Goal: Task Accomplishment & Management: Use online tool/utility

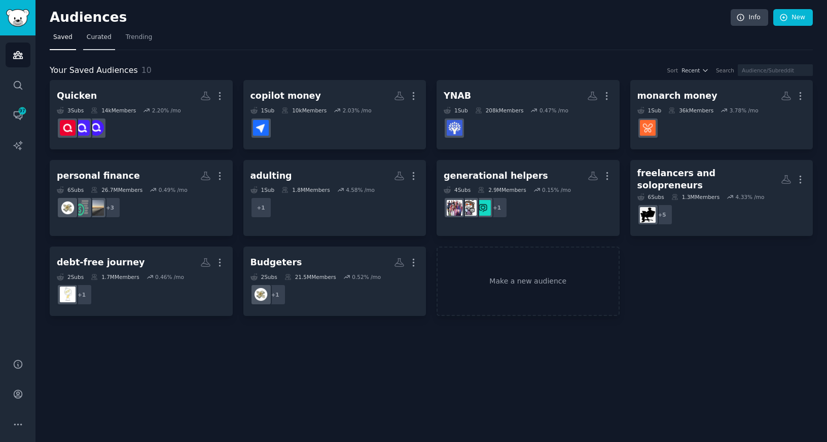
click at [103, 40] on span "Curated" at bounding box center [99, 37] width 25 height 9
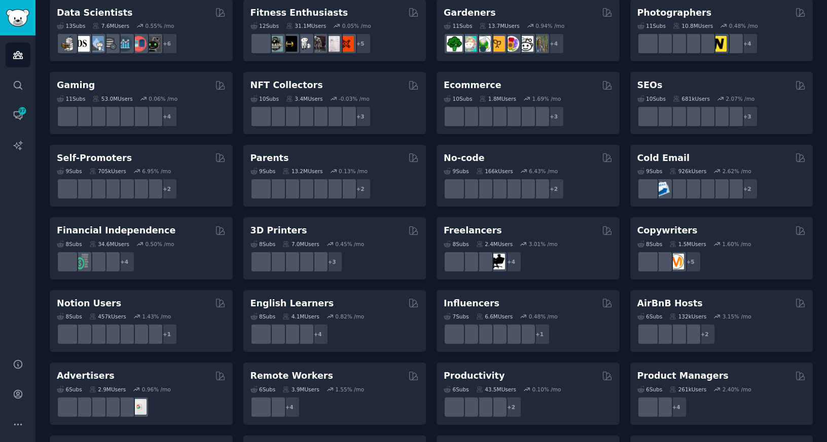
scroll to position [367, 0]
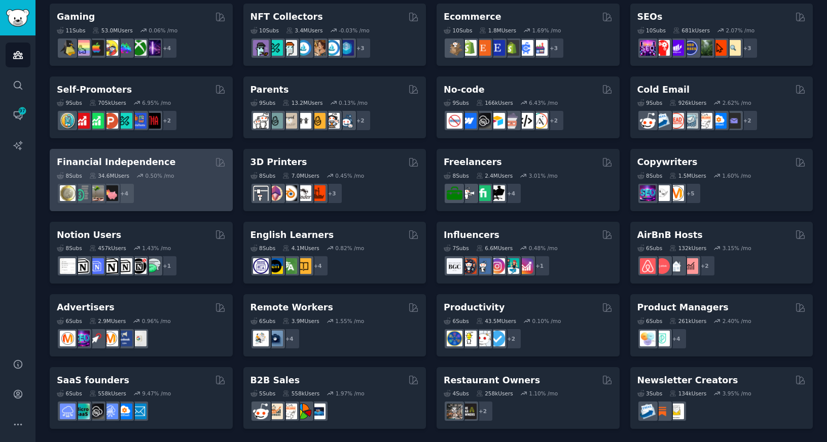
click at [207, 183] on div "+ 4" at bounding box center [141, 193] width 169 height 21
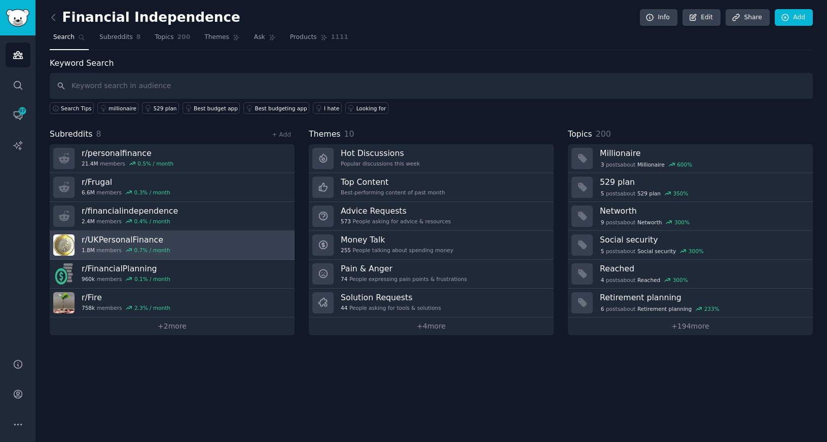
click at [274, 241] on link "r/ UKPersonalFinance 1.8M members 0.7 % / month" at bounding box center [172, 245] width 245 height 29
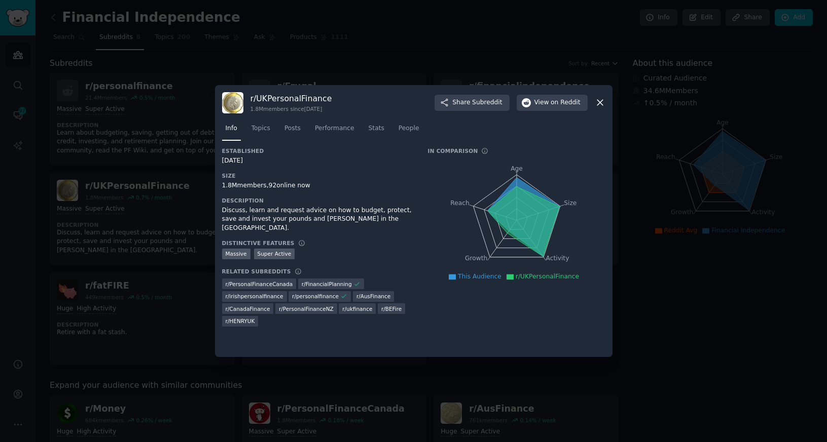
click at [604, 102] on icon at bounding box center [599, 102] width 11 height 11
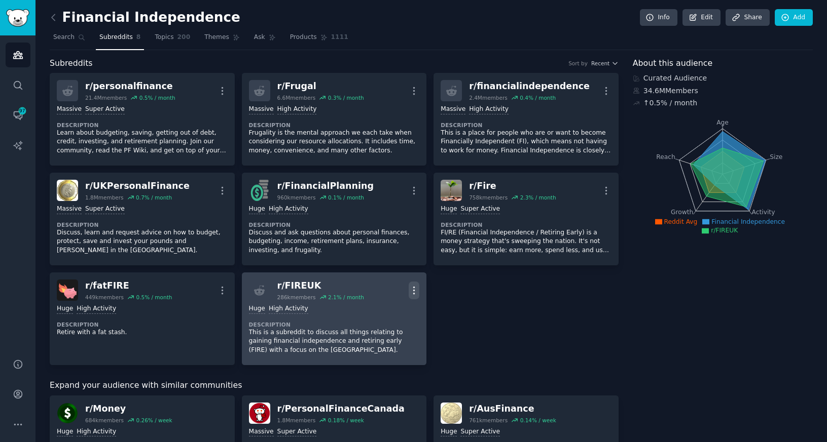
click at [412, 287] on icon "button" at bounding box center [413, 290] width 11 height 11
click at [371, 331] on p "Delete" at bounding box center [373, 329] width 23 height 11
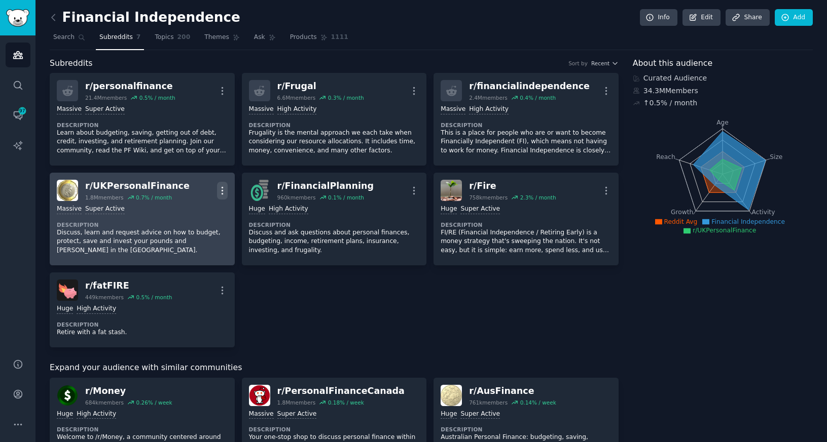
click at [221, 191] on icon "button" at bounding box center [221, 190] width 1 height 7
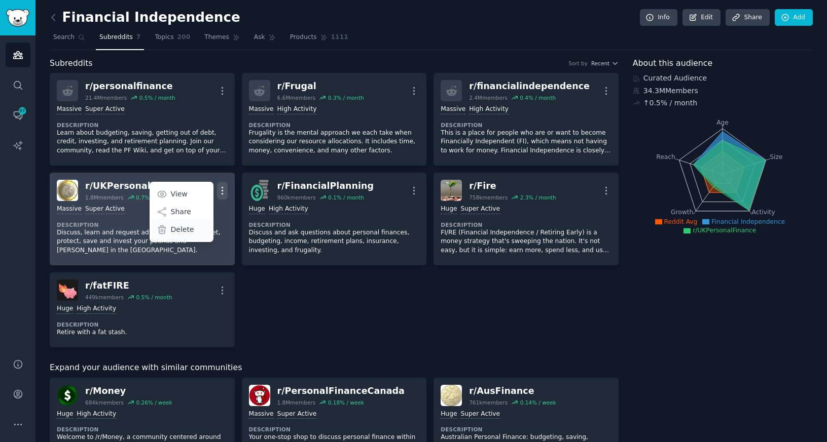
click at [186, 230] on p "Delete" at bounding box center [182, 230] width 23 height 11
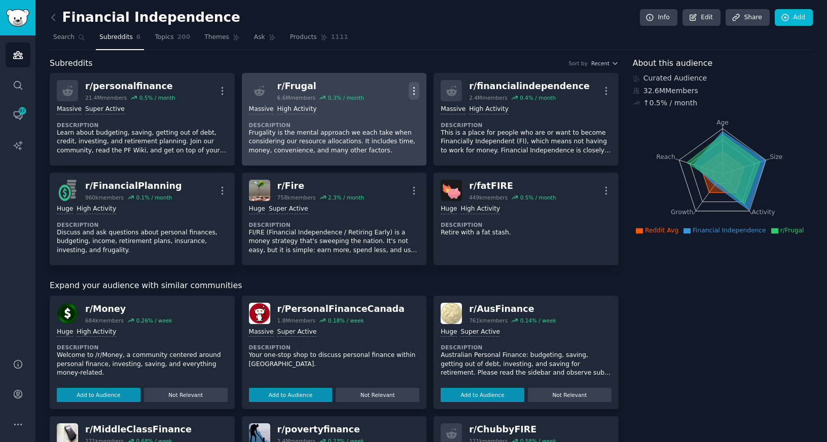
click at [414, 90] on icon "button" at bounding box center [414, 90] width 1 height 7
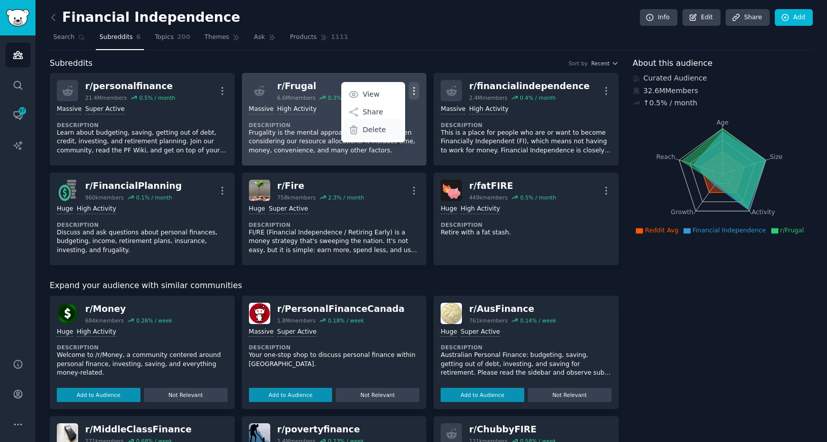
click at [370, 129] on p "Delete" at bounding box center [373, 130] width 23 height 11
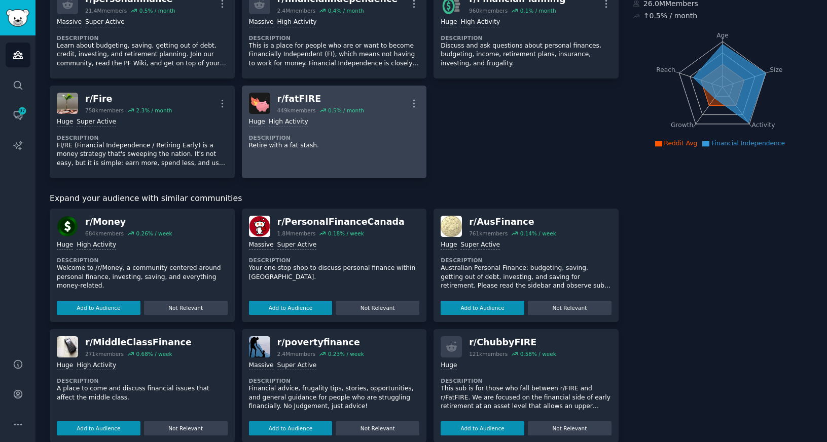
scroll to position [94, 0]
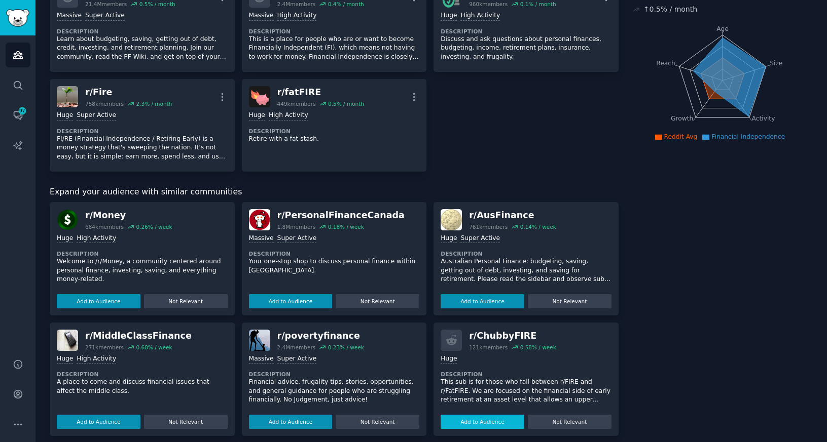
click at [475, 422] on button "Add to Audience" at bounding box center [482, 422] width 84 height 14
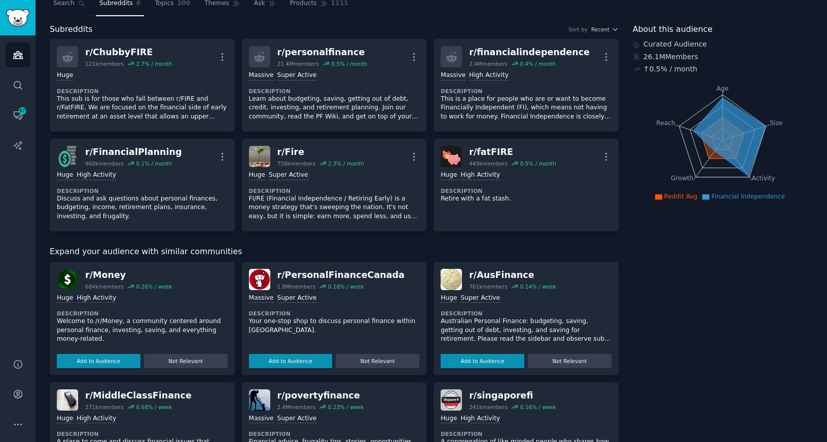
scroll to position [0, 0]
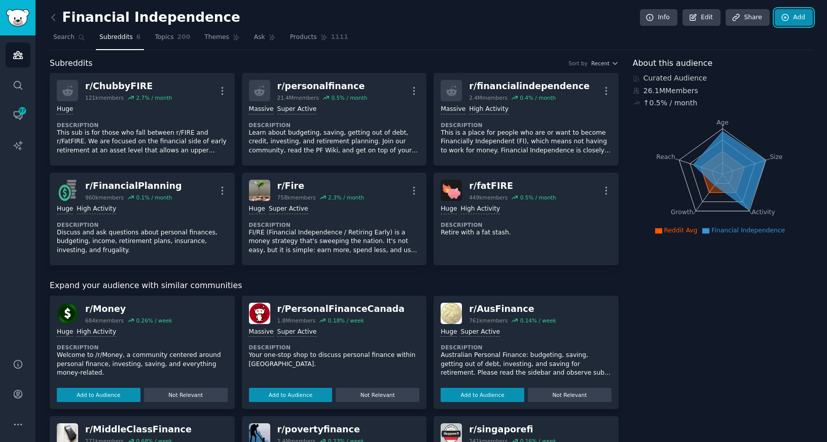
click at [791, 18] on link "Add" at bounding box center [793, 17] width 38 height 17
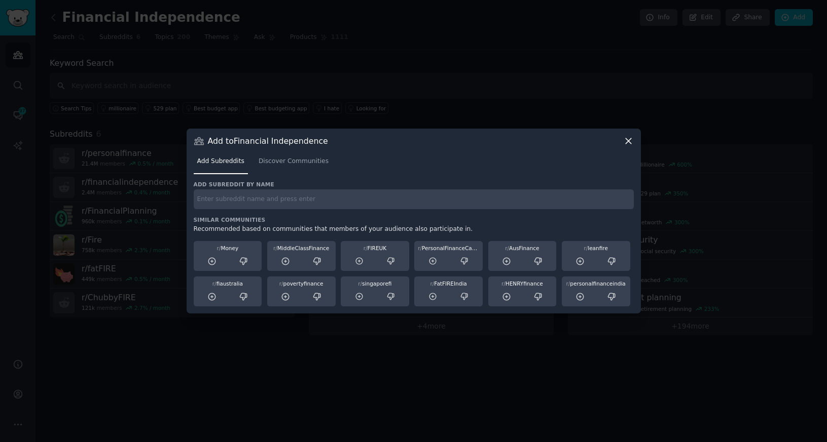
click at [629, 140] on icon at bounding box center [628, 141] width 6 height 6
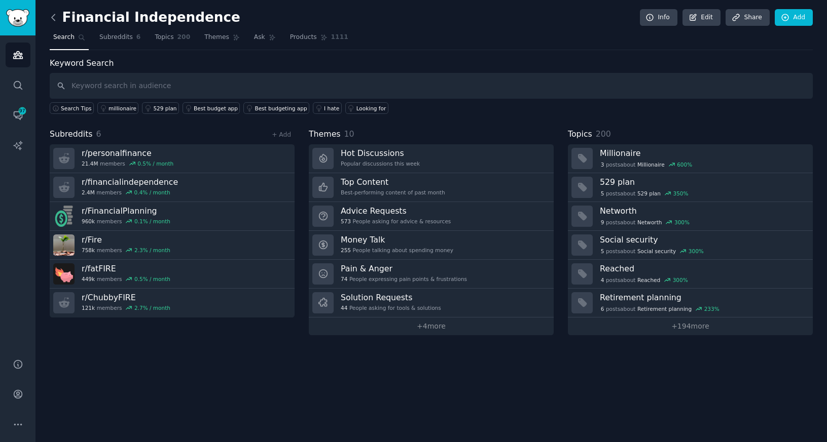
click at [51, 17] on icon at bounding box center [53, 17] width 11 height 11
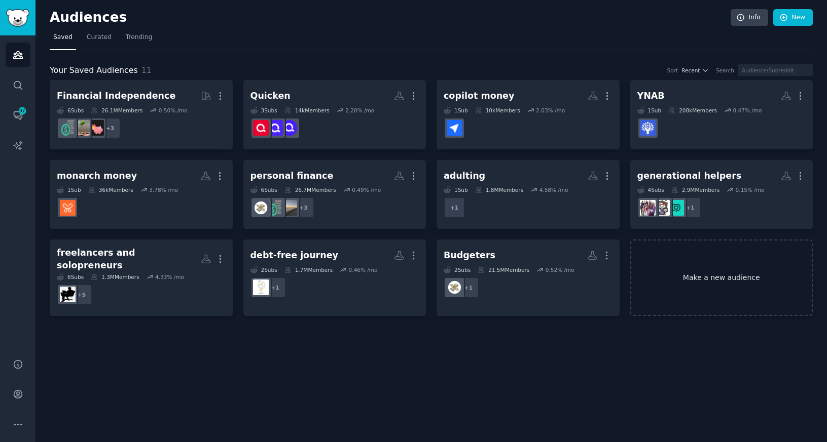
click at [731, 276] on link "Make a new audience" at bounding box center [721, 278] width 183 height 77
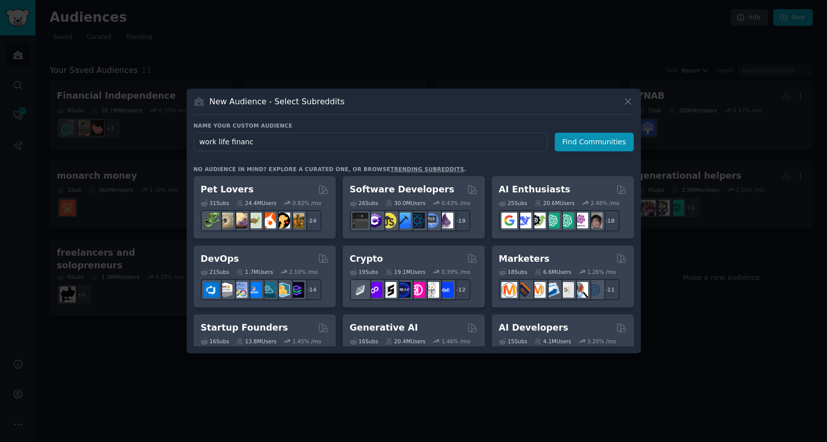
type input "work life finance"
click button "Find Communities" at bounding box center [593, 142] width 79 height 19
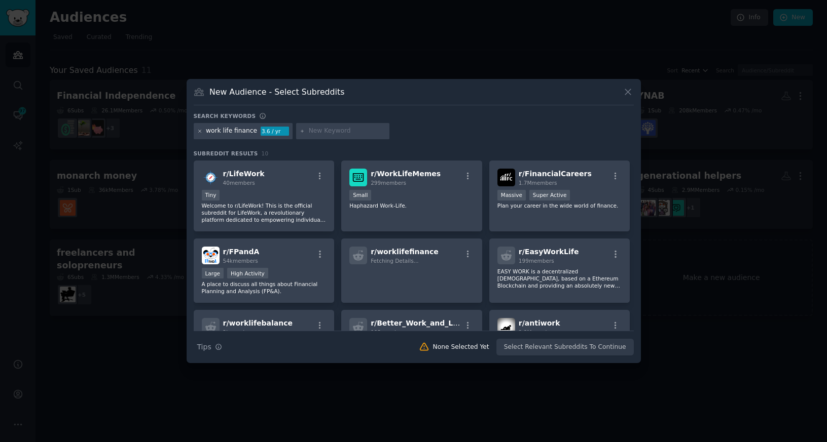
click at [198, 132] on icon at bounding box center [199, 131] width 3 height 3
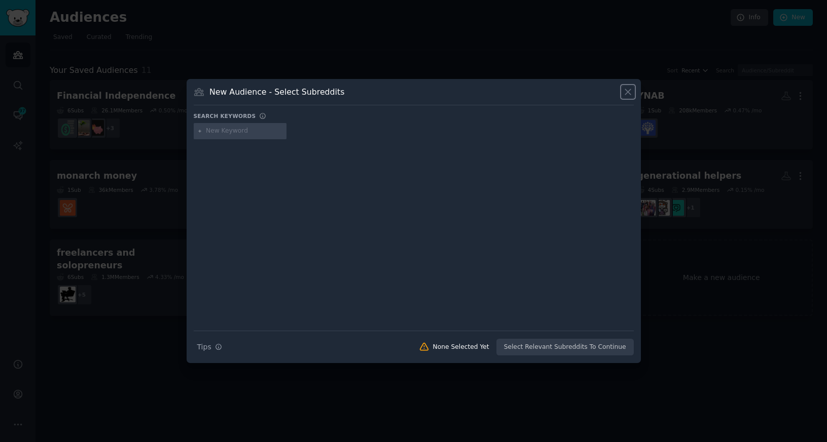
click at [627, 91] on icon at bounding box center [628, 93] width 6 height 6
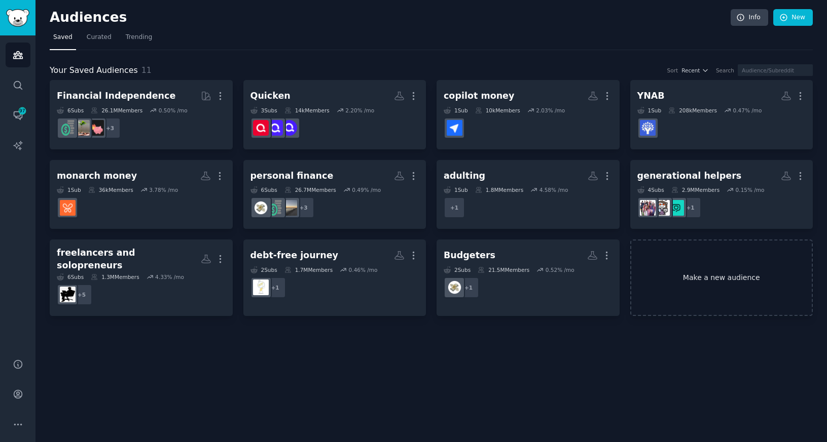
click at [717, 271] on link "Make a new audience" at bounding box center [721, 278] width 183 height 77
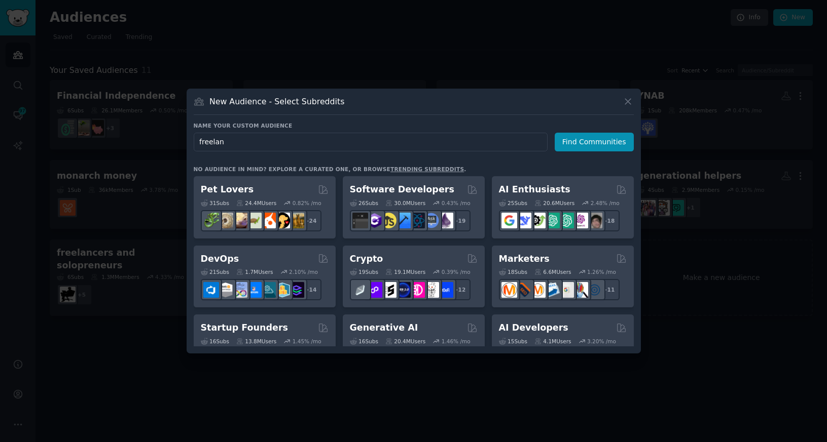
type input "freelan"
click at [628, 99] on icon at bounding box center [627, 101] width 11 height 11
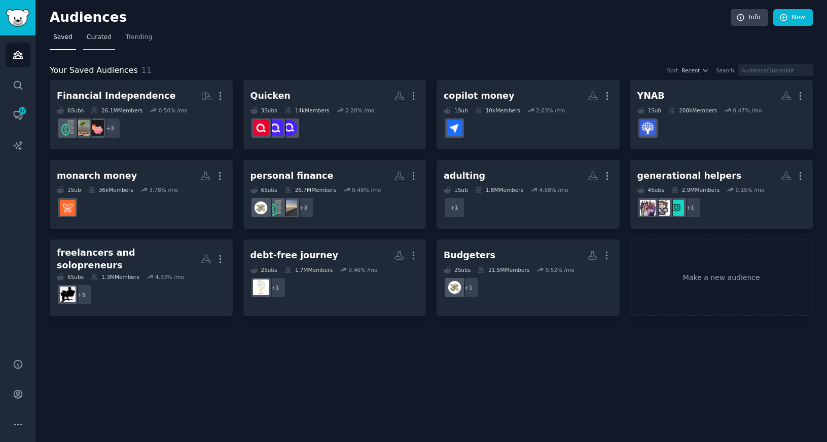
click at [99, 38] on span "Curated" at bounding box center [99, 37] width 25 height 9
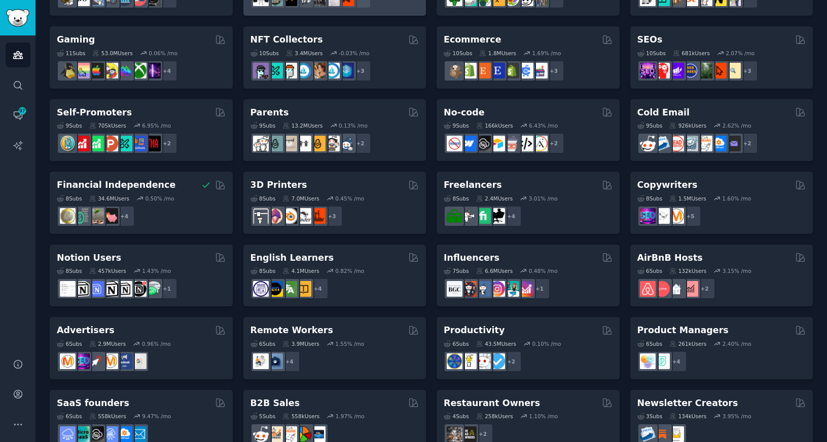
scroll to position [368, 0]
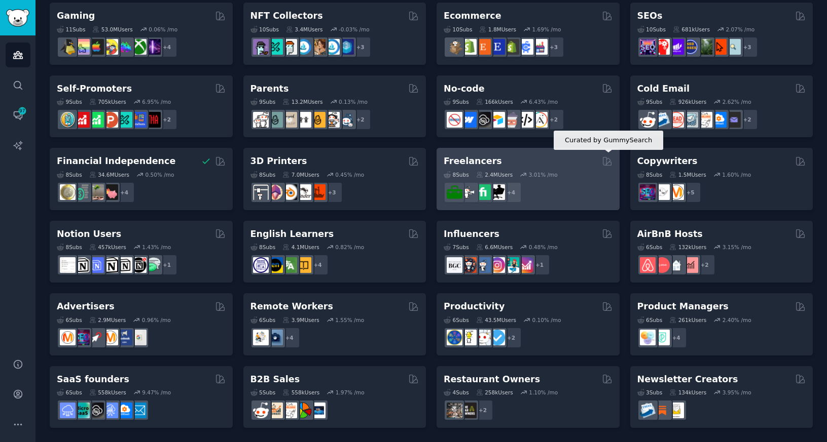
click at [605, 161] on icon at bounding box center [607, 161] width 11 height 11
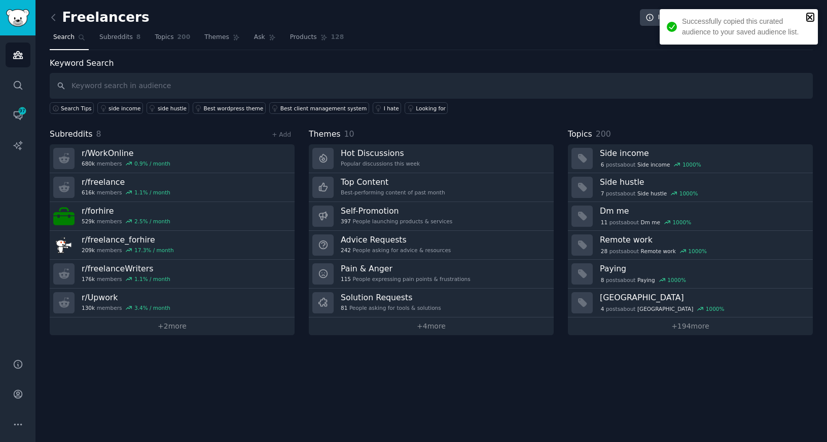
click at [812, 16] on icon "close" at bounding box center [809, 17] width 7 height 8
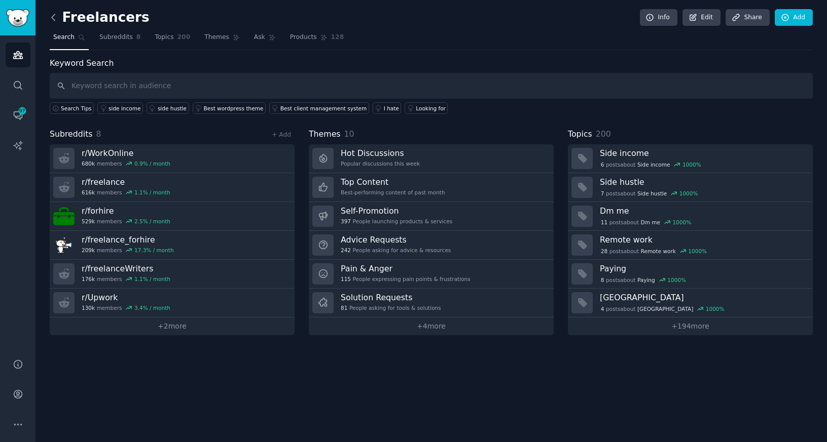
click at [50, 19] on icon at bounding box center [53, 17] width 11 height 11
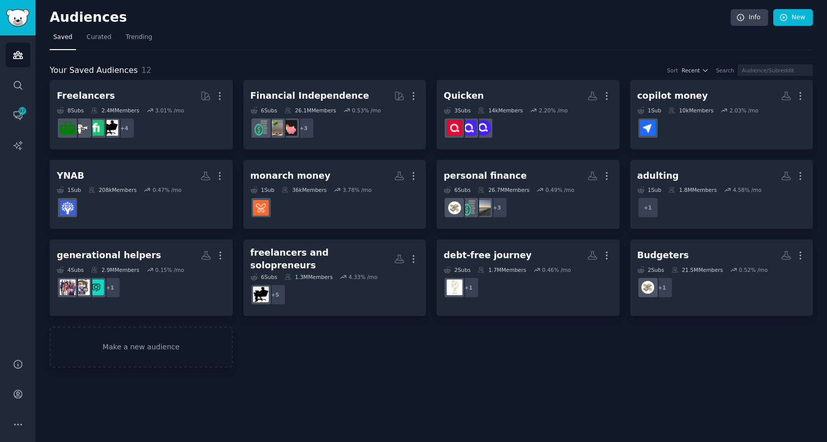
click at [542, 384] on div "Audiences Info New Saved Curated Trending Your Saved Audiences 12 Sort Recent S…" at bounding box center [430, 221] width 791 height 442
click at [139, 344] on link "Make a new audience" at bounding box center [141, 347] width 183 height 41
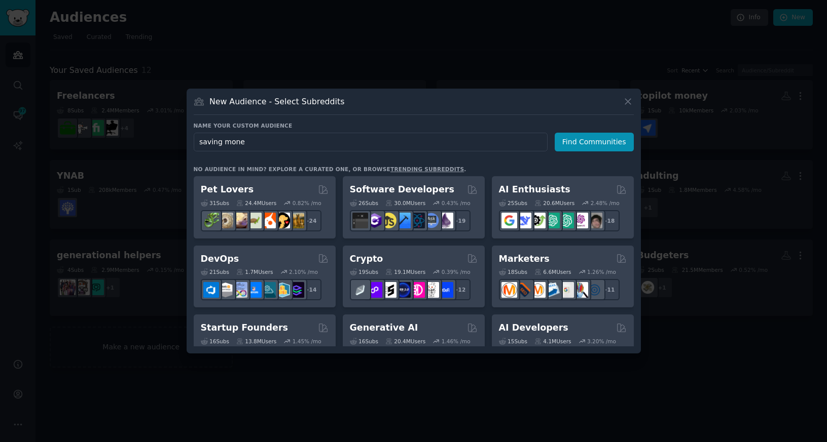
type input "saving money"
click button "Find Communities" at bounding box center [593, 142] width 79 height 19
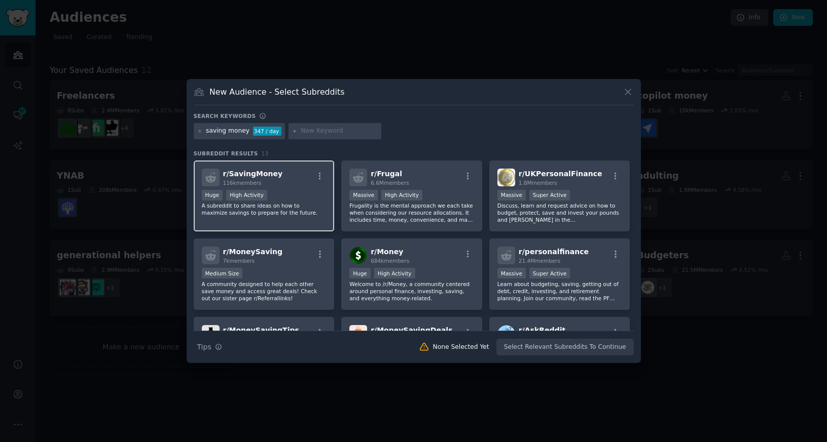
click at [301, 185] on div "r/ SavingMoney 116k members" at bounding box center [264, 178] width 125 height 18
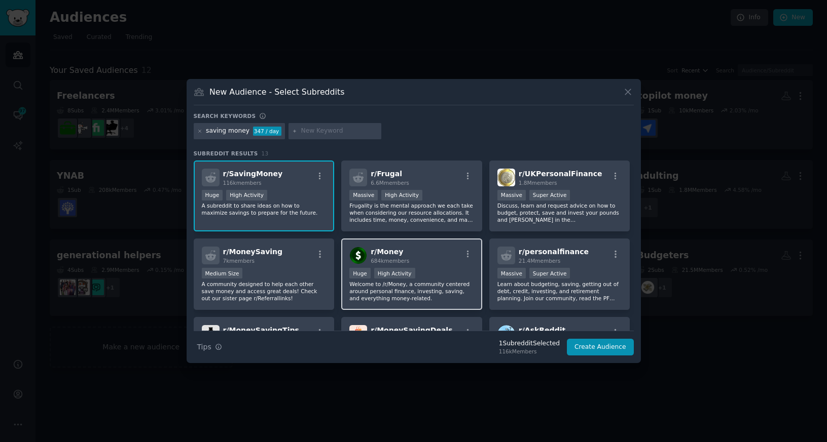
click at [431, 295] on p "Welcome to /r/Money, a community centered around personal finance, investing, s…" at bounding box center [411, 291] width 125 height 21
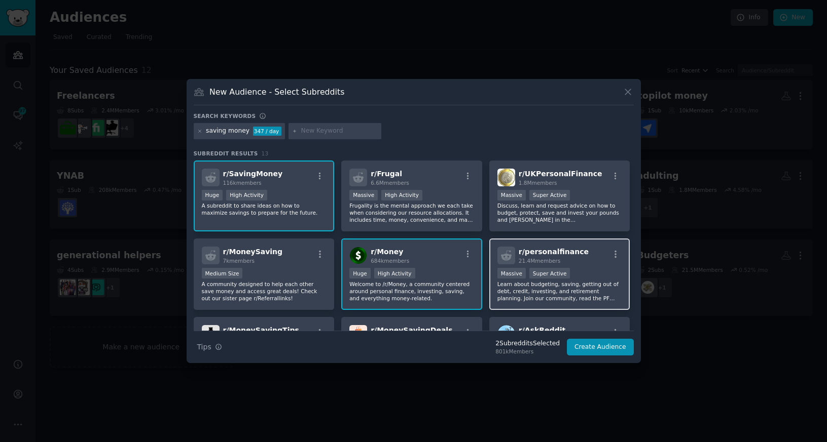
click at [588, 278] on div ">= 95th percentile for submissions / day Massive Super Active" at bounding box center [559, 274] width 125 height 13
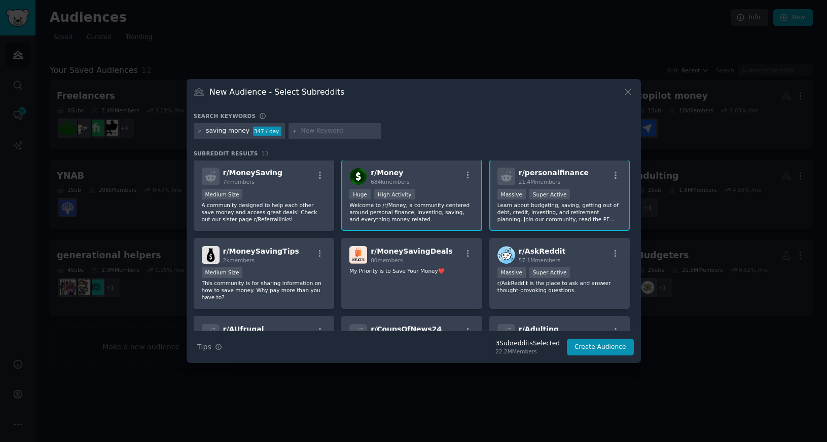
scroll to position [223, 0]
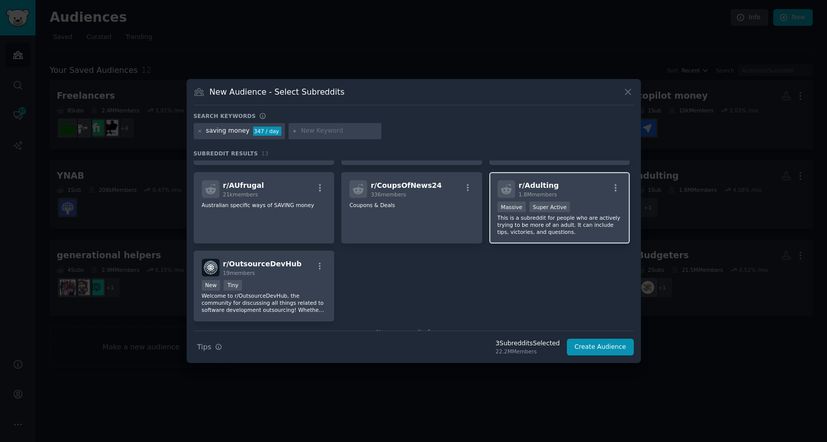
click at [583, 221] on p "This is a subreddit for people who are actively trying to be more of an adult. …" at bounding box center [559, 224] width 125 height 21
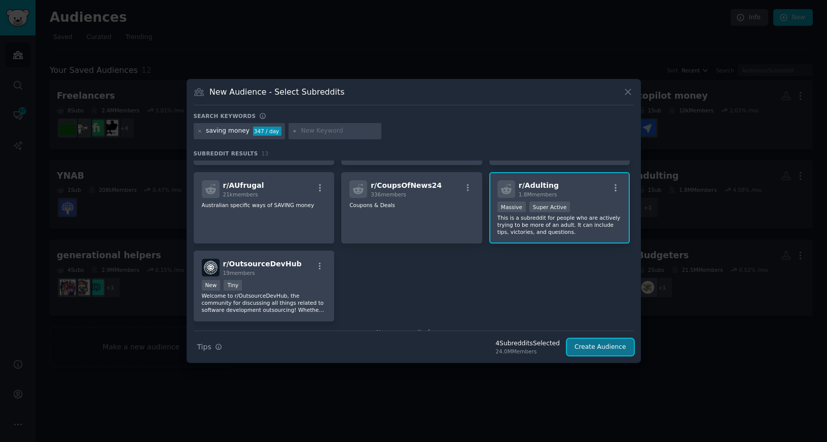
click at [598, 347] on button "Create Audience" at bounding box center [600, 347] width 67 height 17
